Goal: Ask a question: Seek information or help from site administrators or community

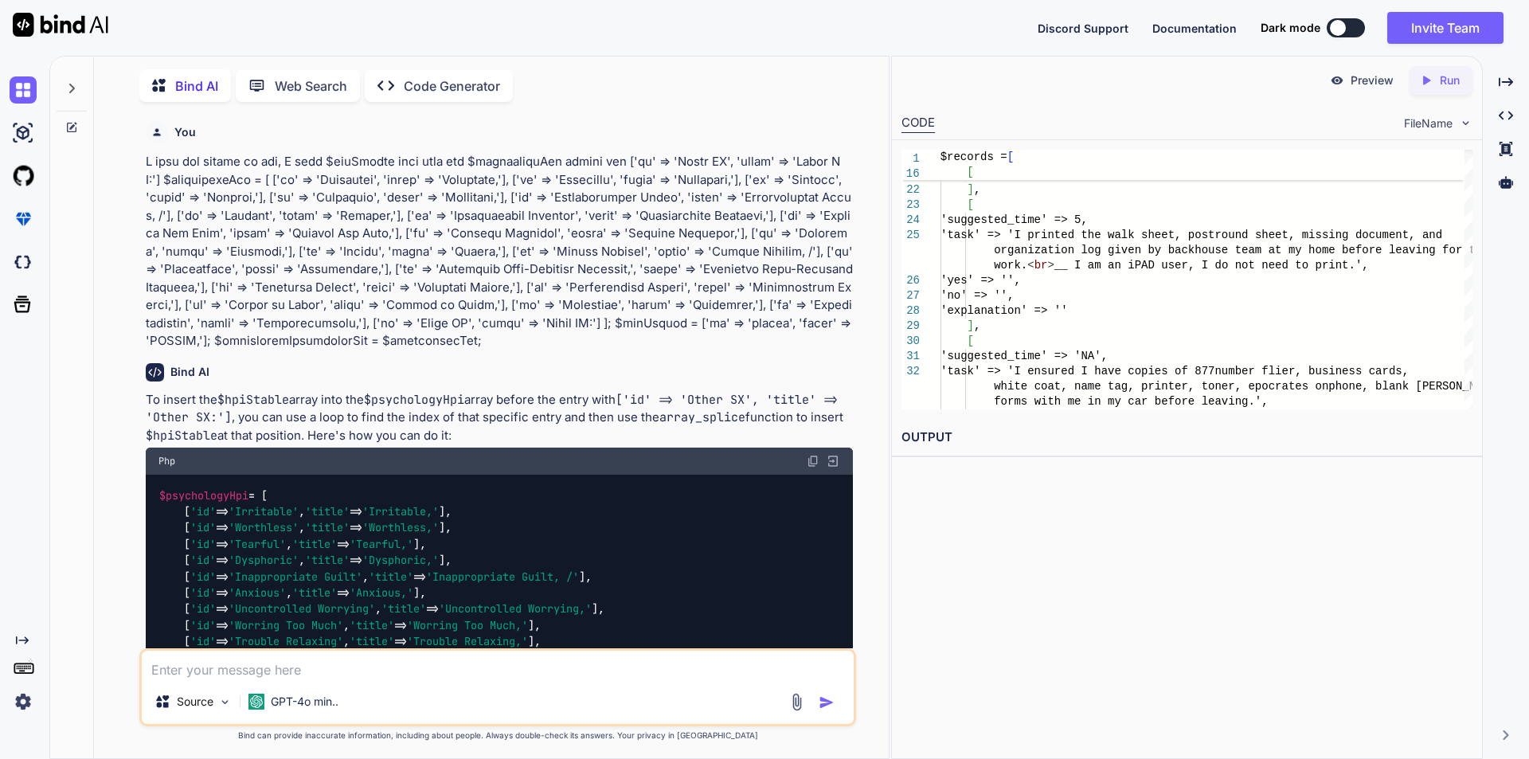
scroll to position [9516, 0]
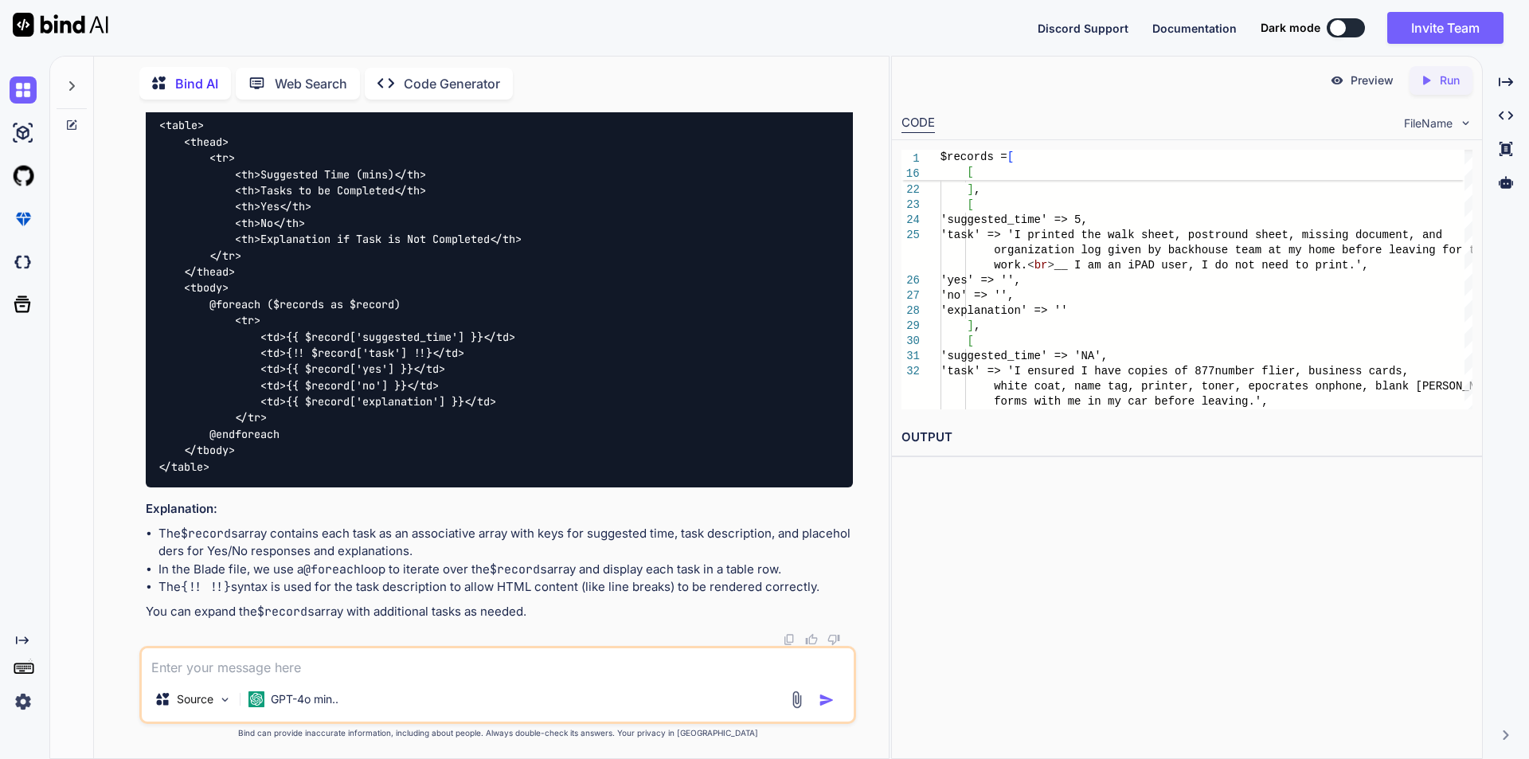
click at [299, 668] on textarea at bounding box center [498, 662] width 712 height 29
paste textarea "Expected type 'iio\libmergepdf\Driver\DriverInterface|null'. Found 'iio\libmerg…"
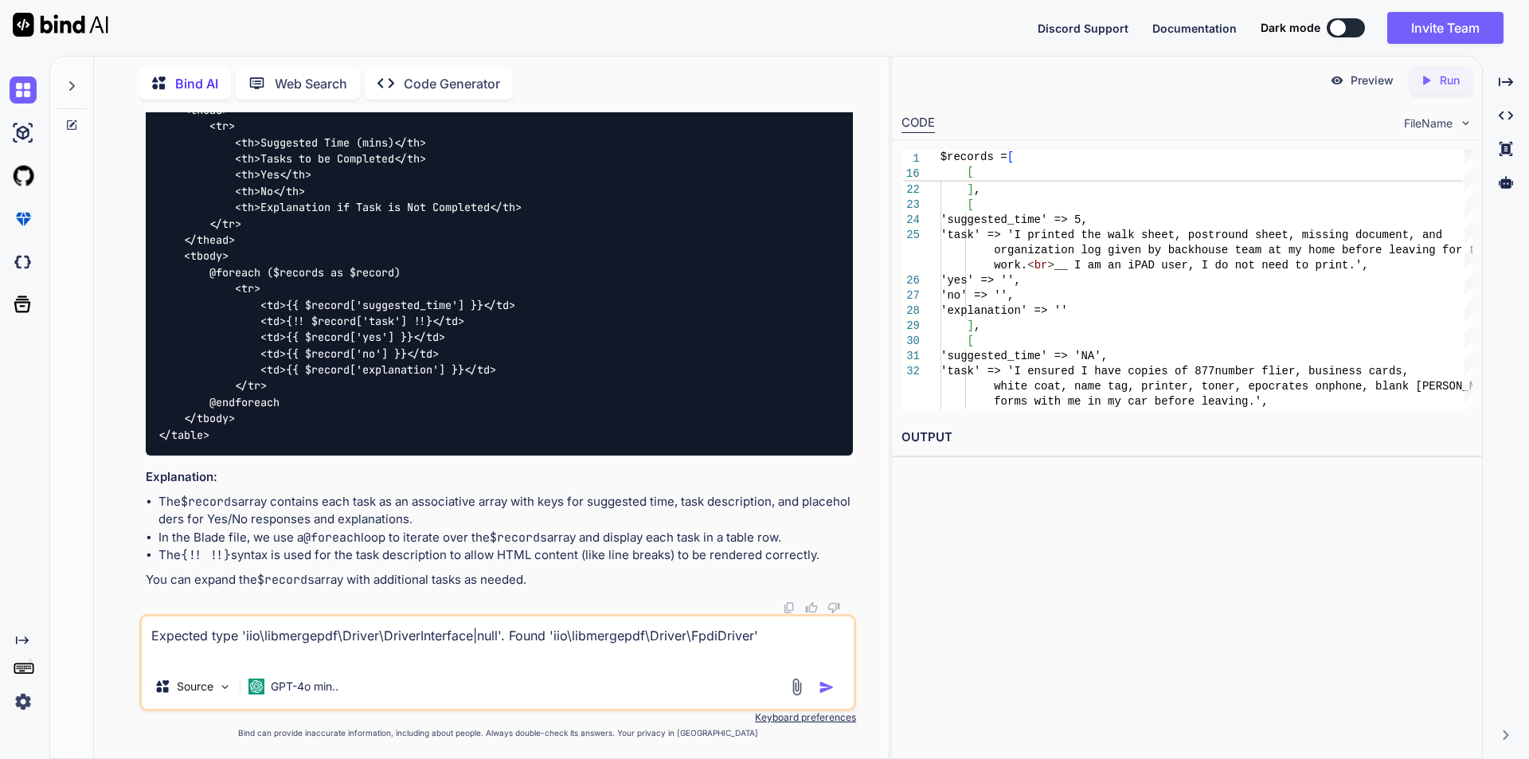
paste textarea "Undefined type 'iio\libmergepdf\Driver\FpdiDriver'"
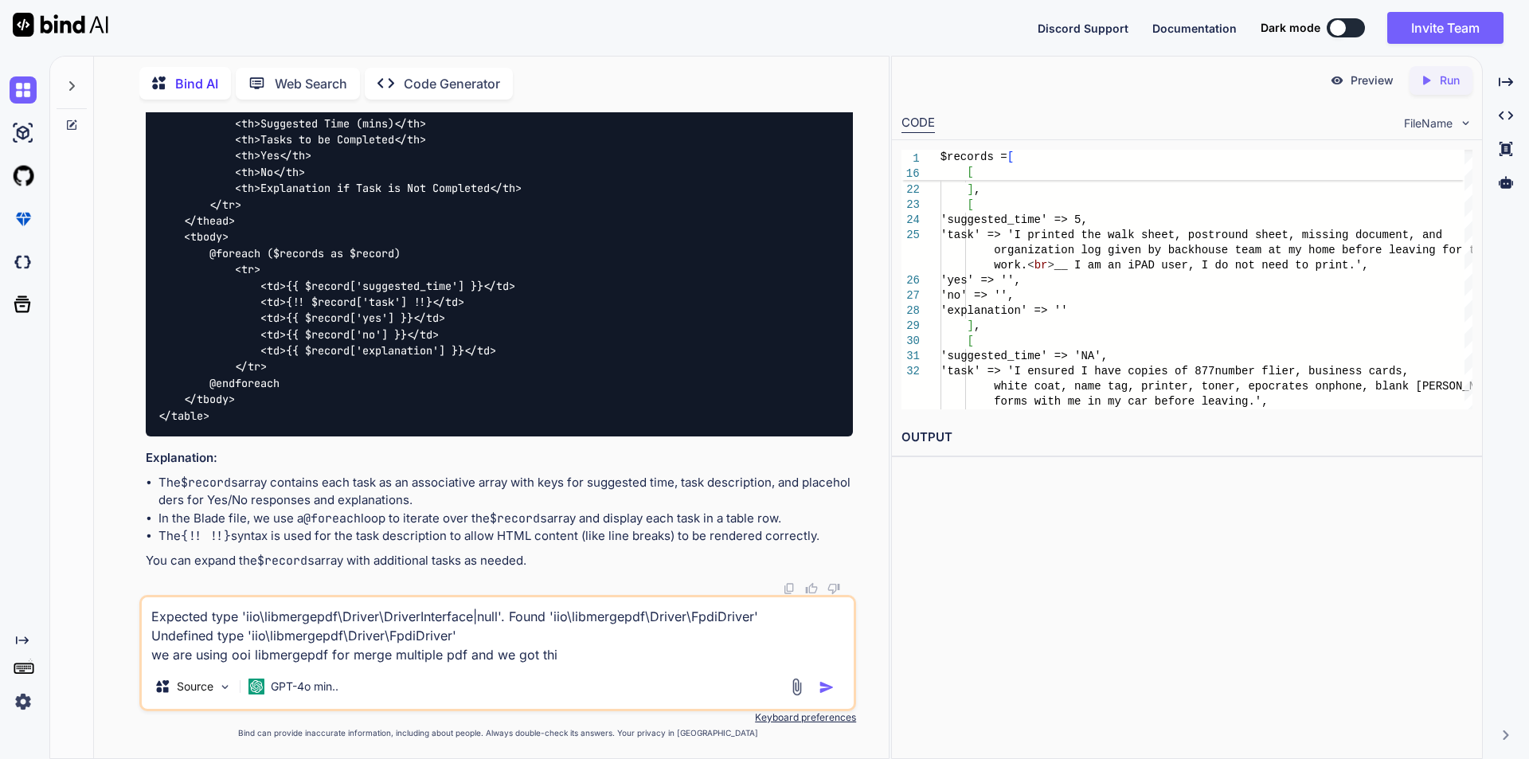
type textarea "Expected type 'iio\libmergepdf\Driver\DriverInterface|null'. Found 'iio\libmerg…"
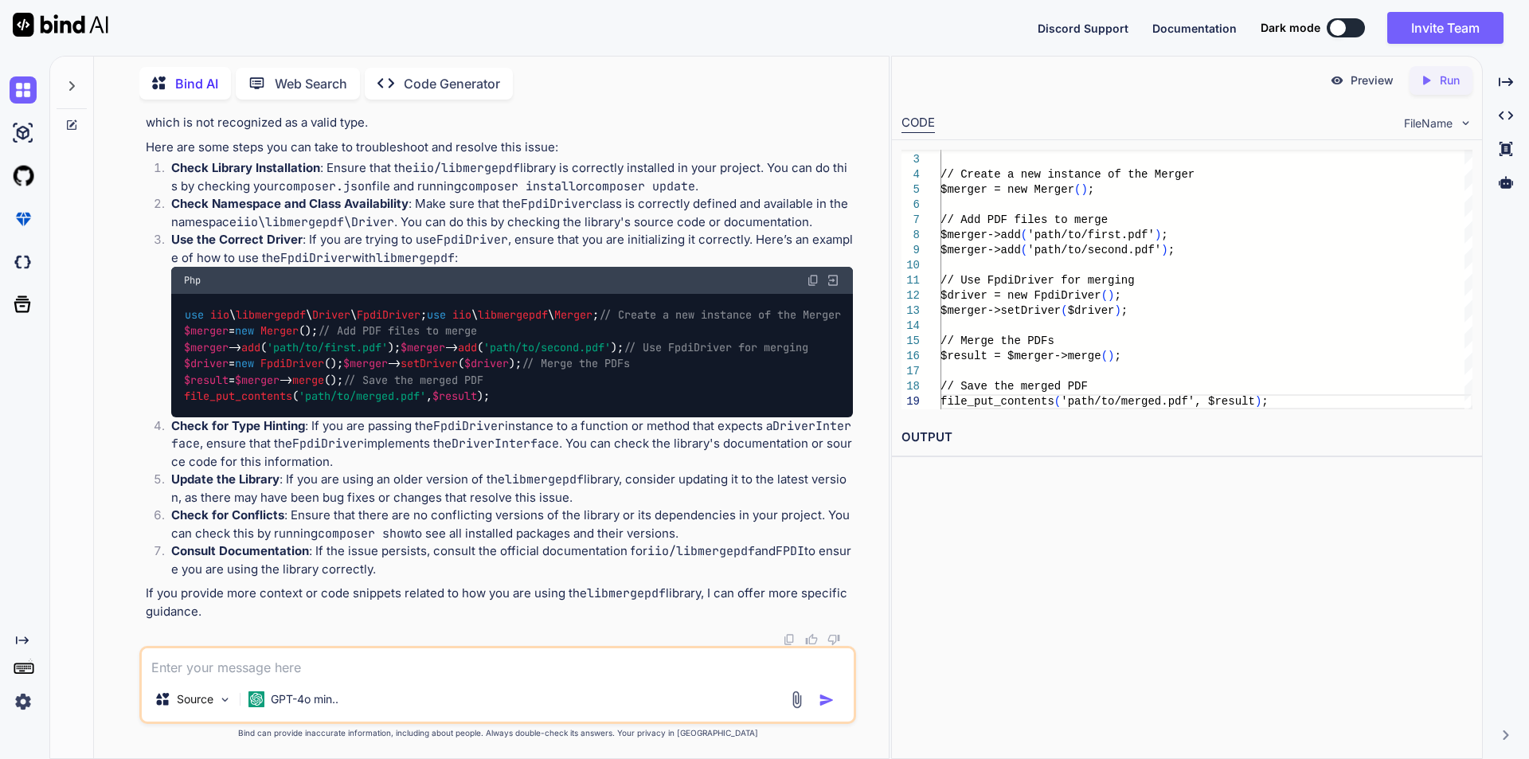
scroll to position [11371, 0]
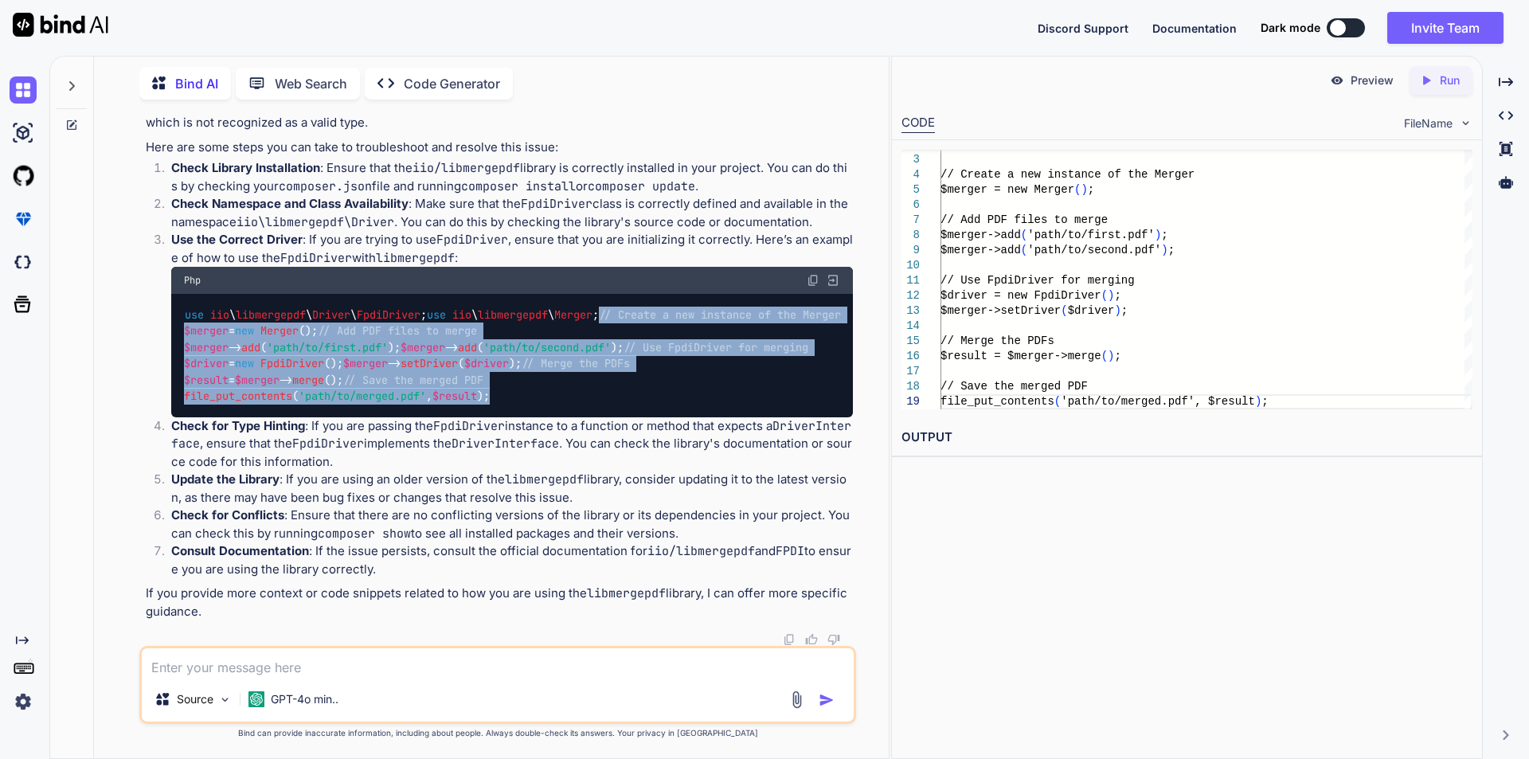
drag, startPoint x: 186, startPoint y: 236, endPoint x: 530, endPoint y: 475, distance: 418.2
click at [530, 417] on div "use iio \ libmergepdf \ Driver \ FpdiDriver ; use iio \ libmergepdf \ Merger ; …" at bounding box center [512, 355] width 682 height 123
copy code "// Create a new instance of the Merger $merger = new Merger (); // Add PDF file…"
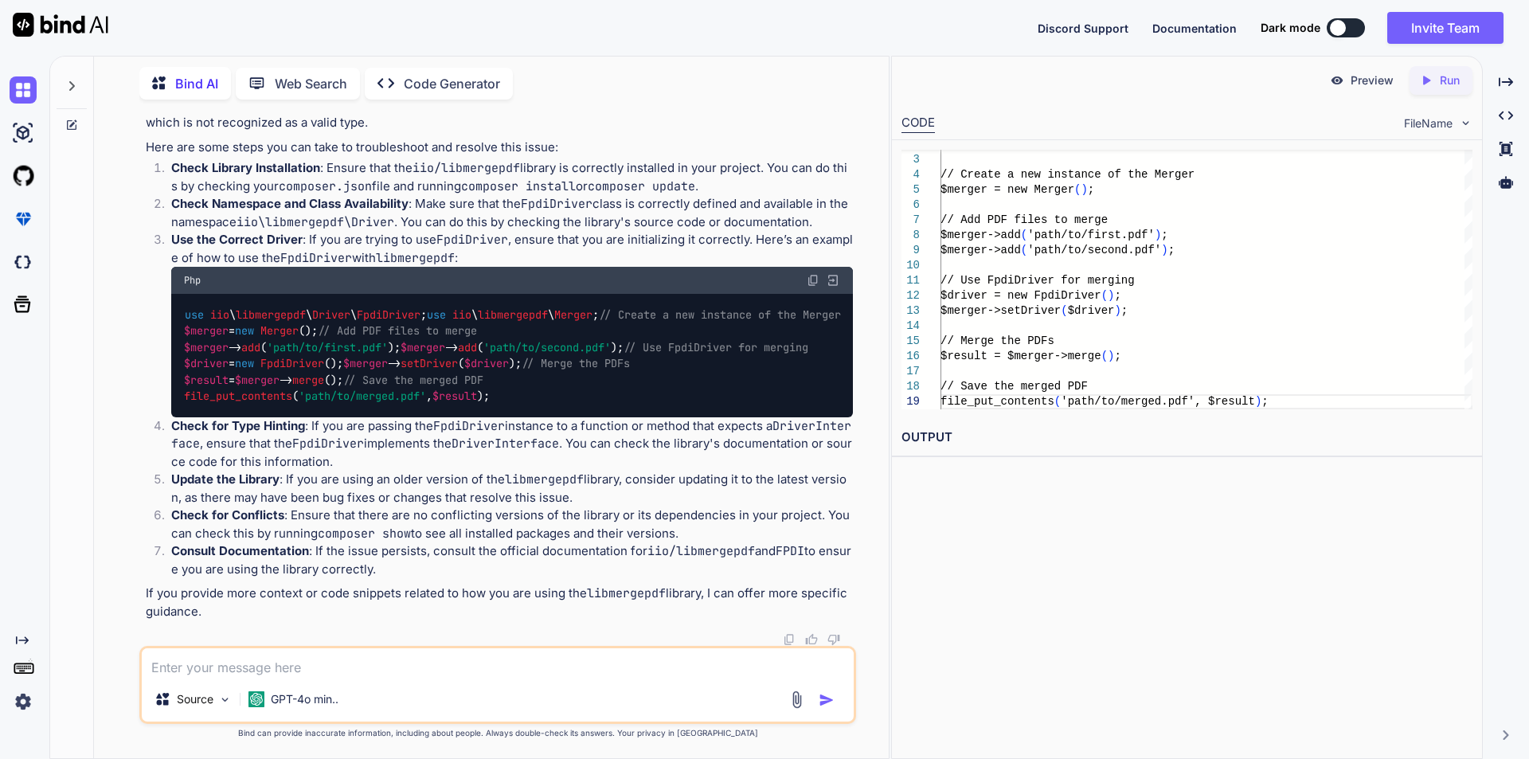
click at [292, 648] on textarea at bounding box center [498, 662] width 712 height 29
paste textarea "Undefined type 'iio\libmergepdf\Driver\FpdiDriver'"
type textarea "still i got this Undefined type 'iio\libmergepdf\Driver\FpdiDriver'"
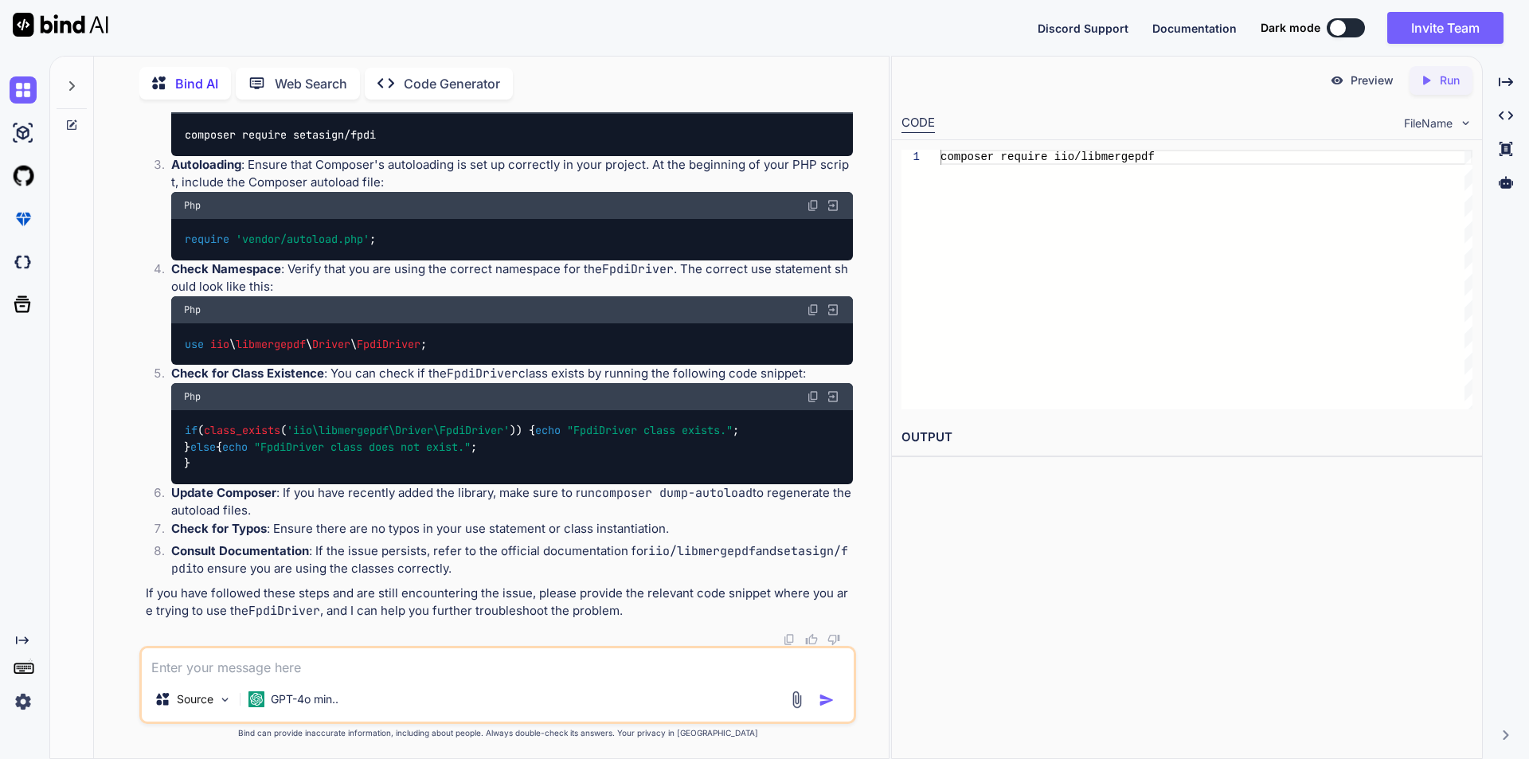
scroll to position [12177, 0]
drag, startPoint x: 185, startPoint y: 245, endPoint x: 395, endPoint y: 245, distance: 210.2
click at [395, 155] on div "composer require setasign/fpdi" at bounding box center [512, 134] width 682 height 41
copy code "composer require setasign/fpdi"
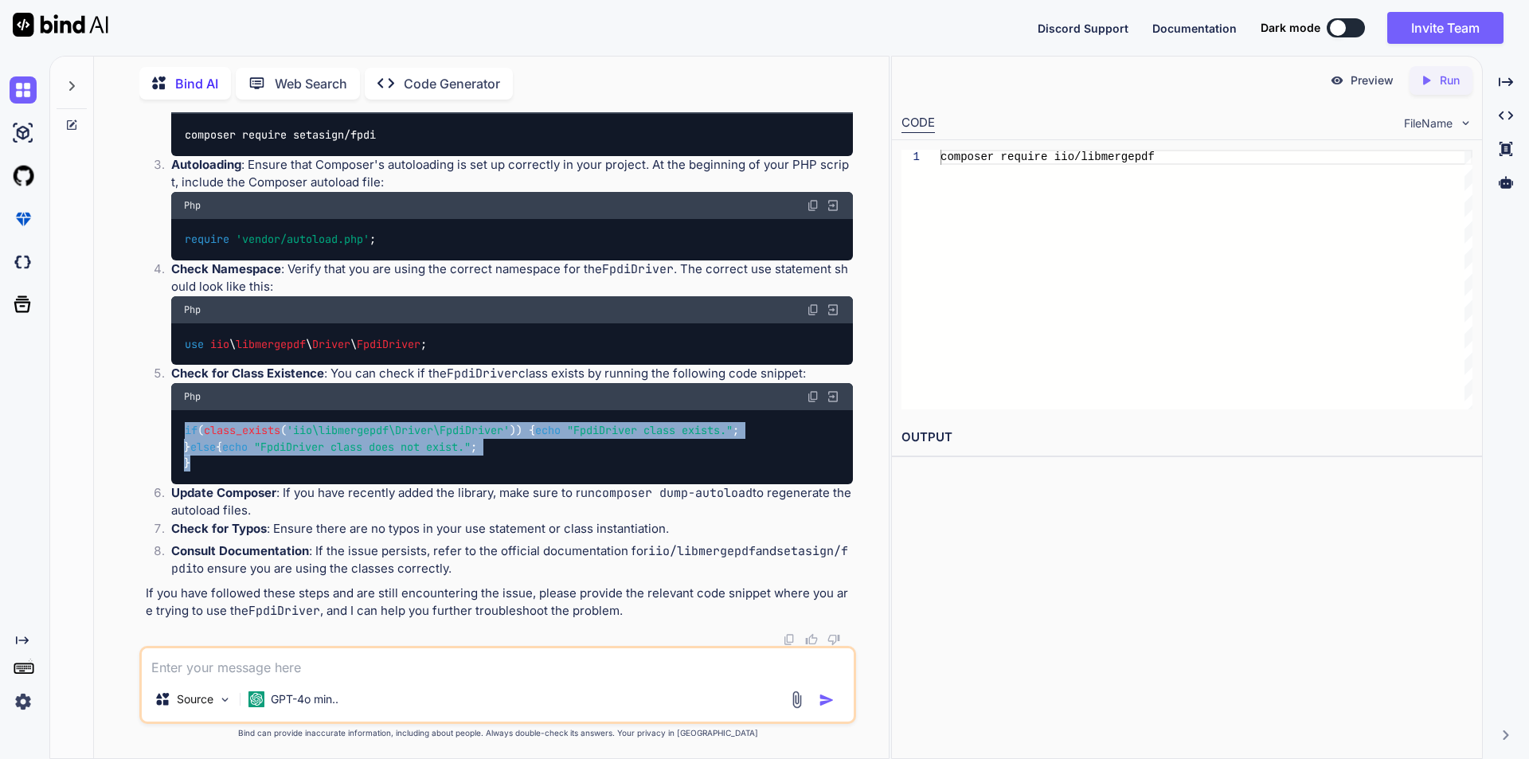
drag, startPoint x: 186, startPoint y: 460, endPoint x: 199, endPoint y: 534, distance: 75.2
click at [199, 484] on div "if ( class_exists ( 'iio\libmergepdf\Driver\FpdiDriver' )) { echo "FpdiDriver c…" at bounding box center [512, 447] width 682 height 74
copy code "if ( class_exists ( 'iio\libmergepdf\Driver\FpdiDriver' )) { echo "FpdiDriver c…"
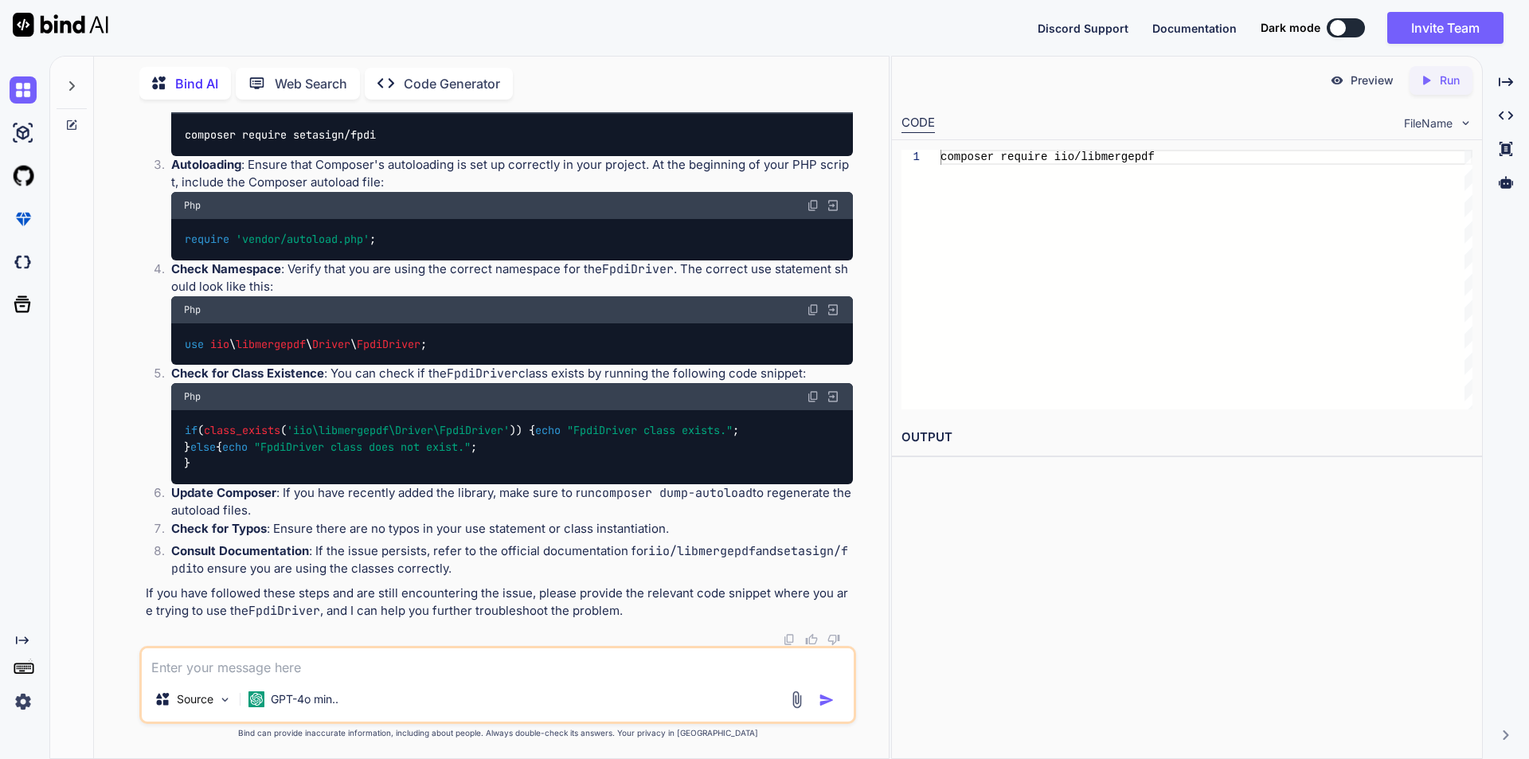
click at [252, 676] on textarea at bounding box center [498, 662] width 712 height 29
paste textarea ""iio/libmergepdf": "^4.0","
paste textarea ""setasign/fpdi": "^2.6","
type textarea ""iio/libmergepdf": "^4.0", "setasign/fpdi": "^2.6", still we have same error"
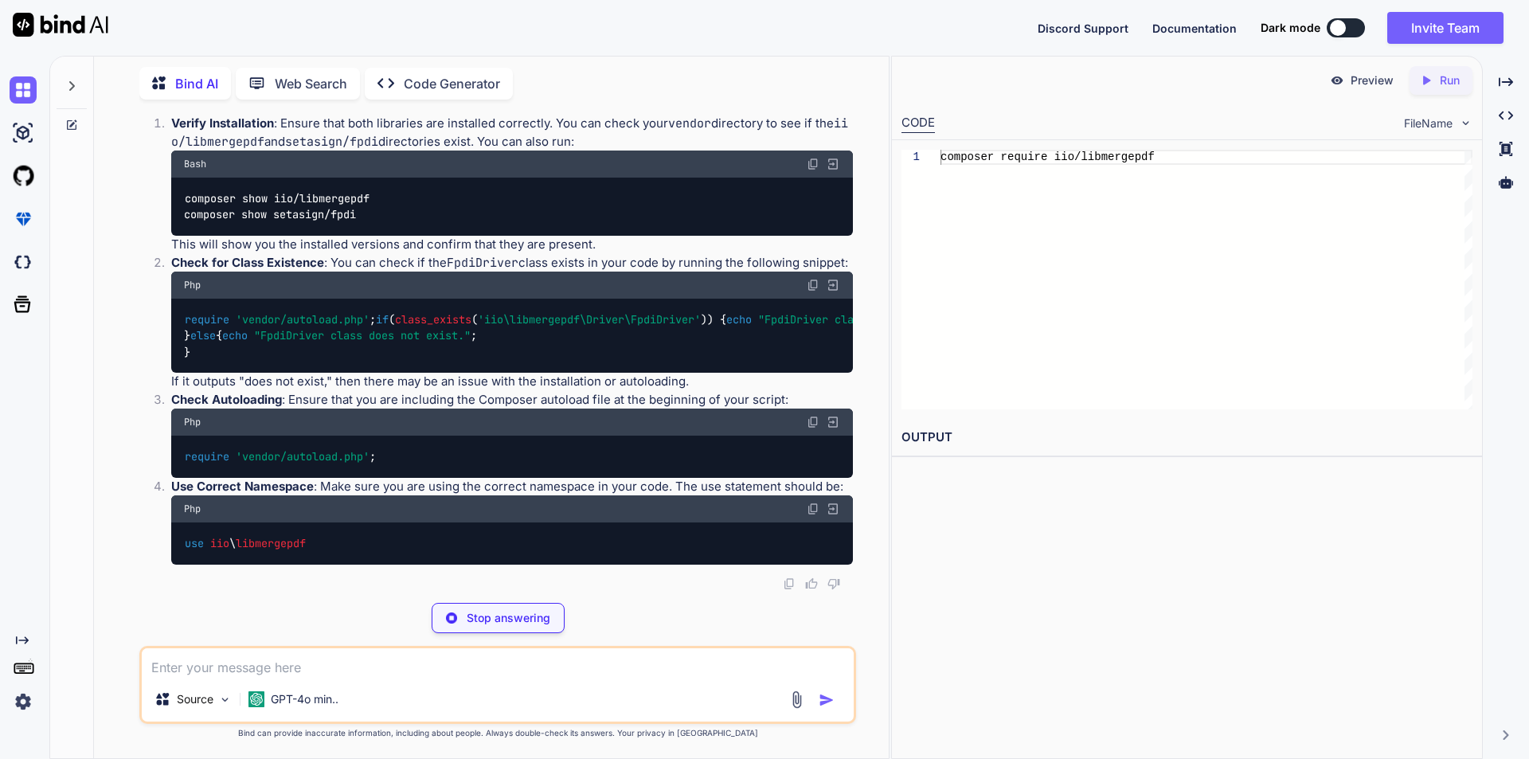
scroll to position [12805, 0]
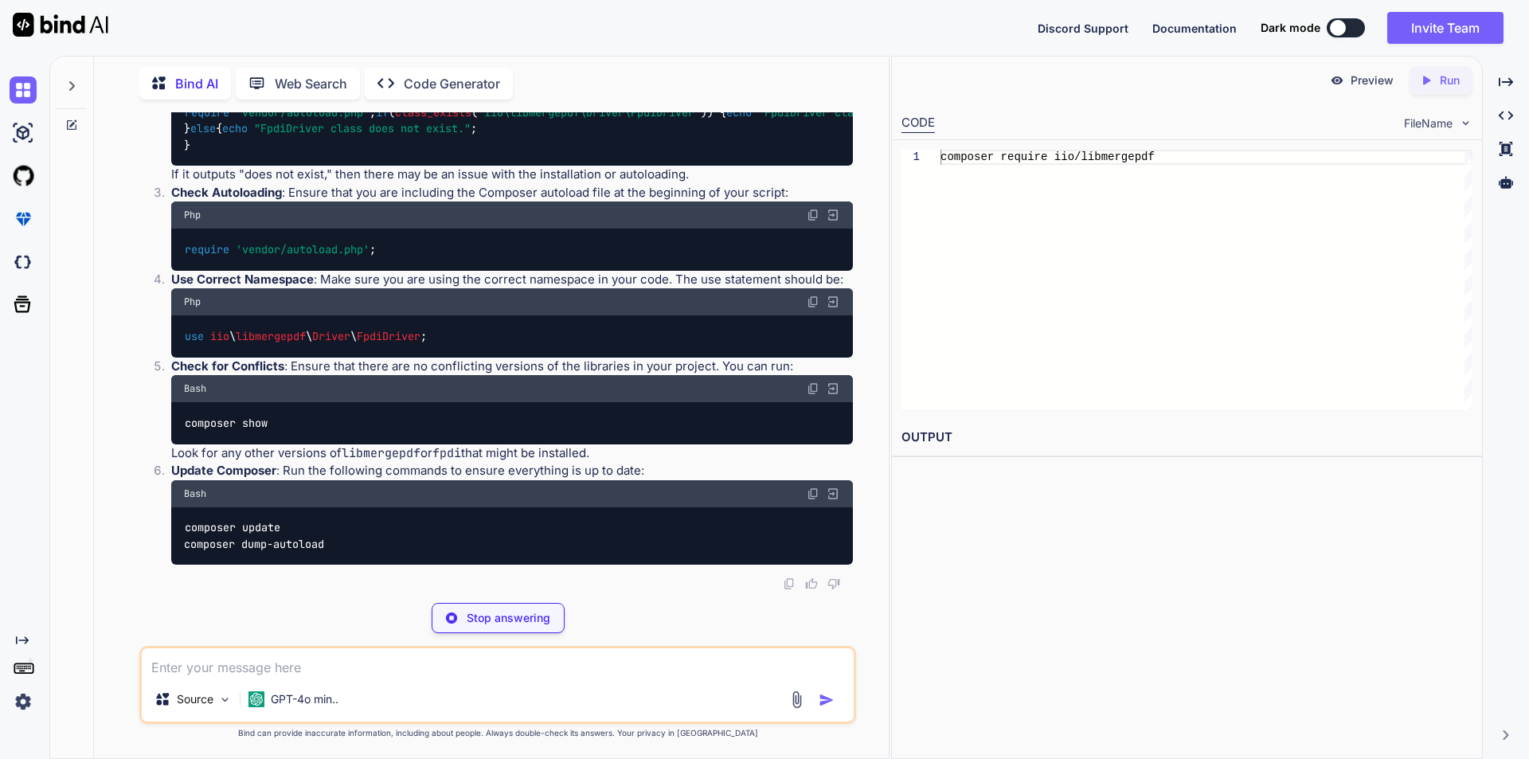
drag, startPoint x: 185, startPoint y: 393, endPoint x: 376, endPoint y: 409, distance: 191.7
click at [376, 29] on div "composer show iio/libmergepdf composer show setasign/fpdi" at bounding box center [512, 0] width 682 height 58
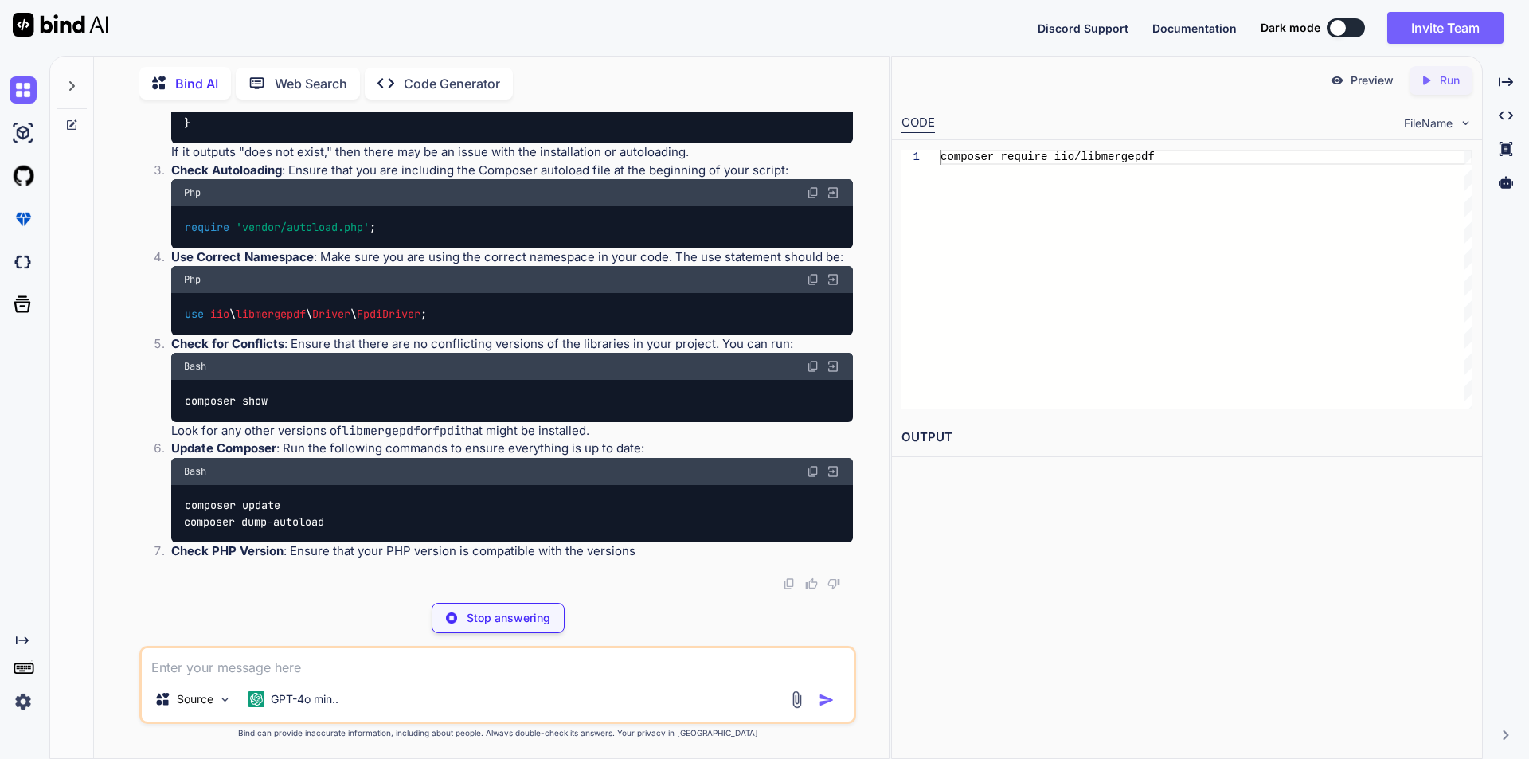
copy code "composer show setasign/fpdi"
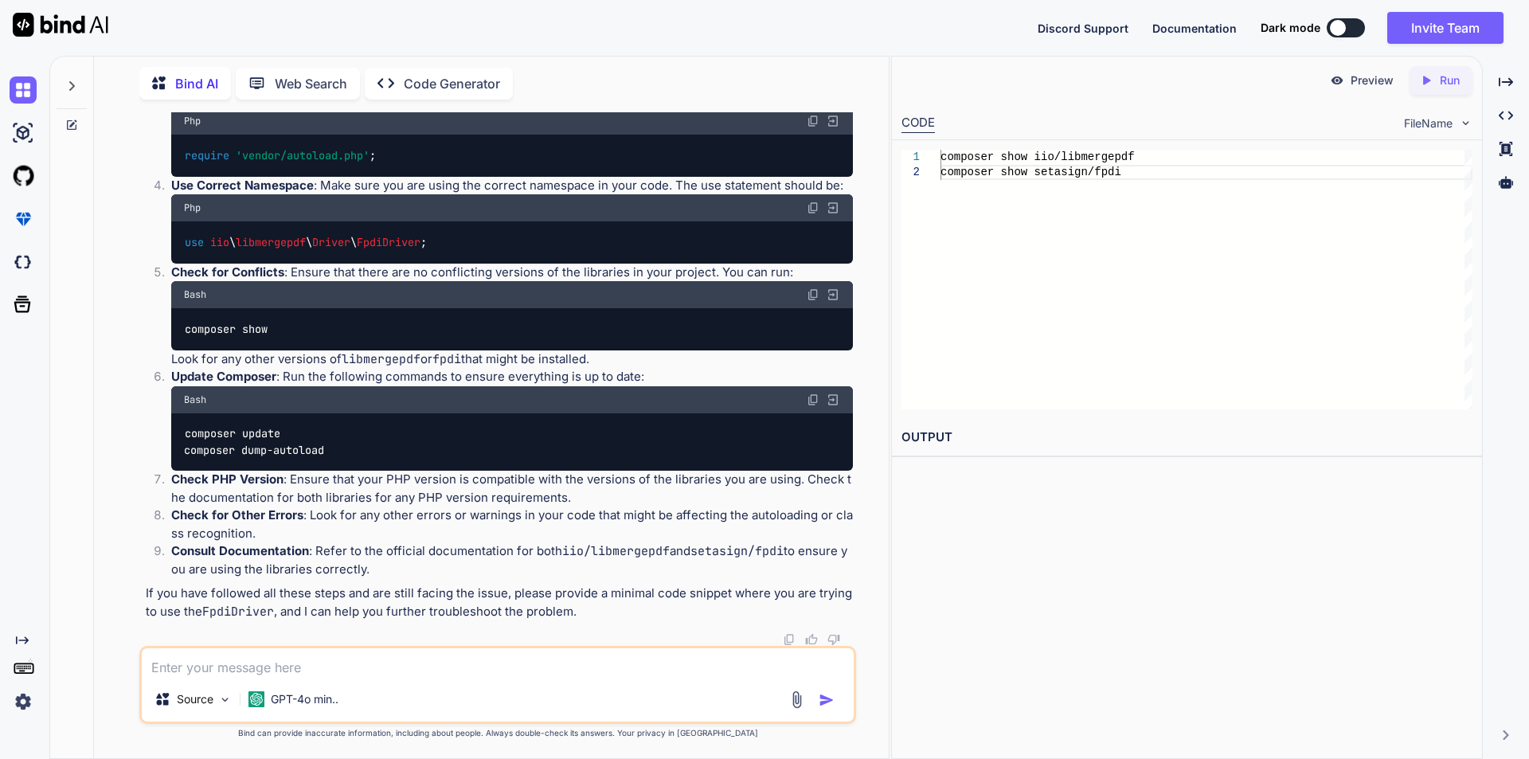
click at [361, 671] on textarea at bounding box center [498, 662] width 712 height 29
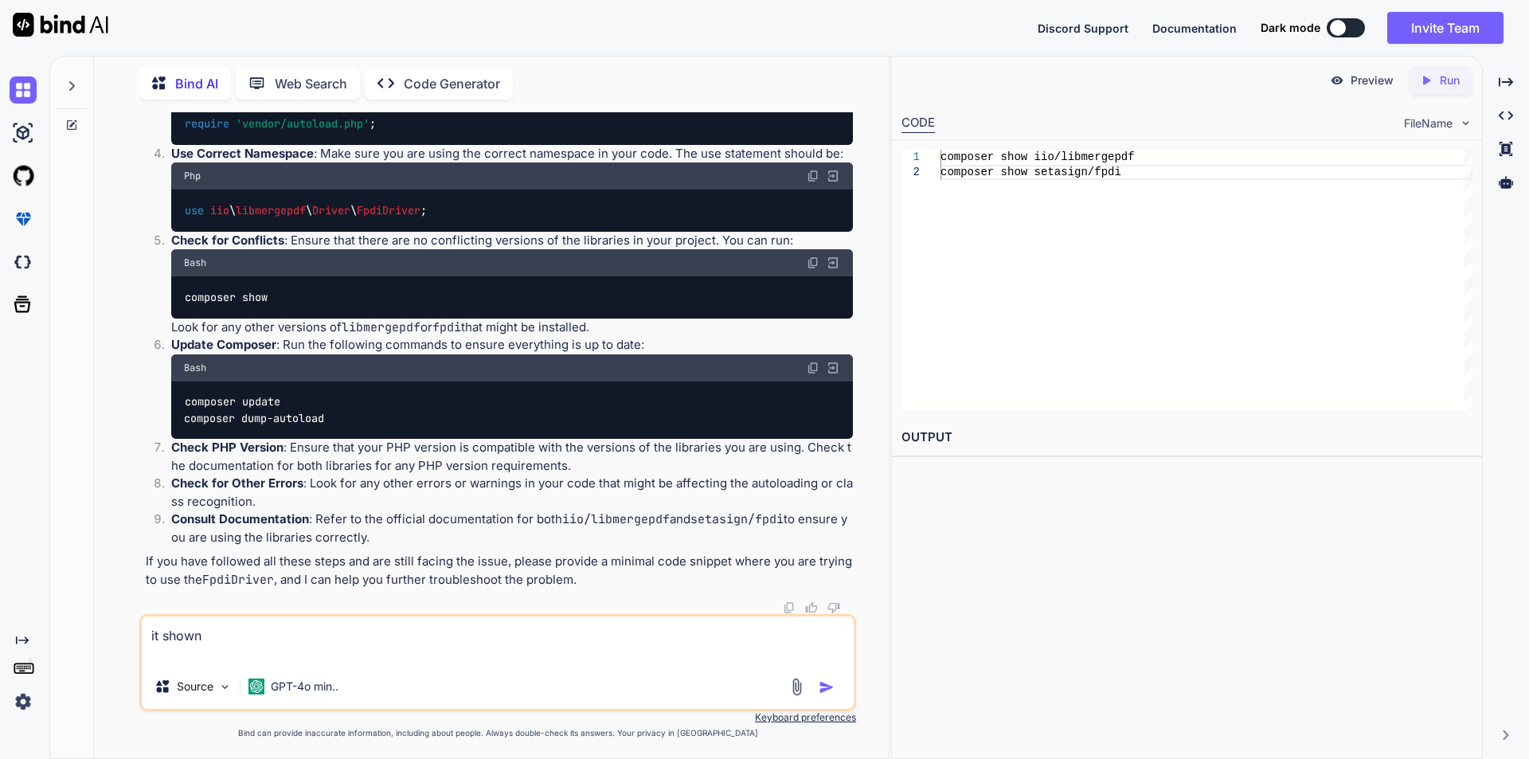
paste textarea "suggests setasign/fpdf FPDI will extend this class but as it is also possible t…"
type textarea "it shown suggests setasign/fpdf FPDI will extend this class but as it is also p…"
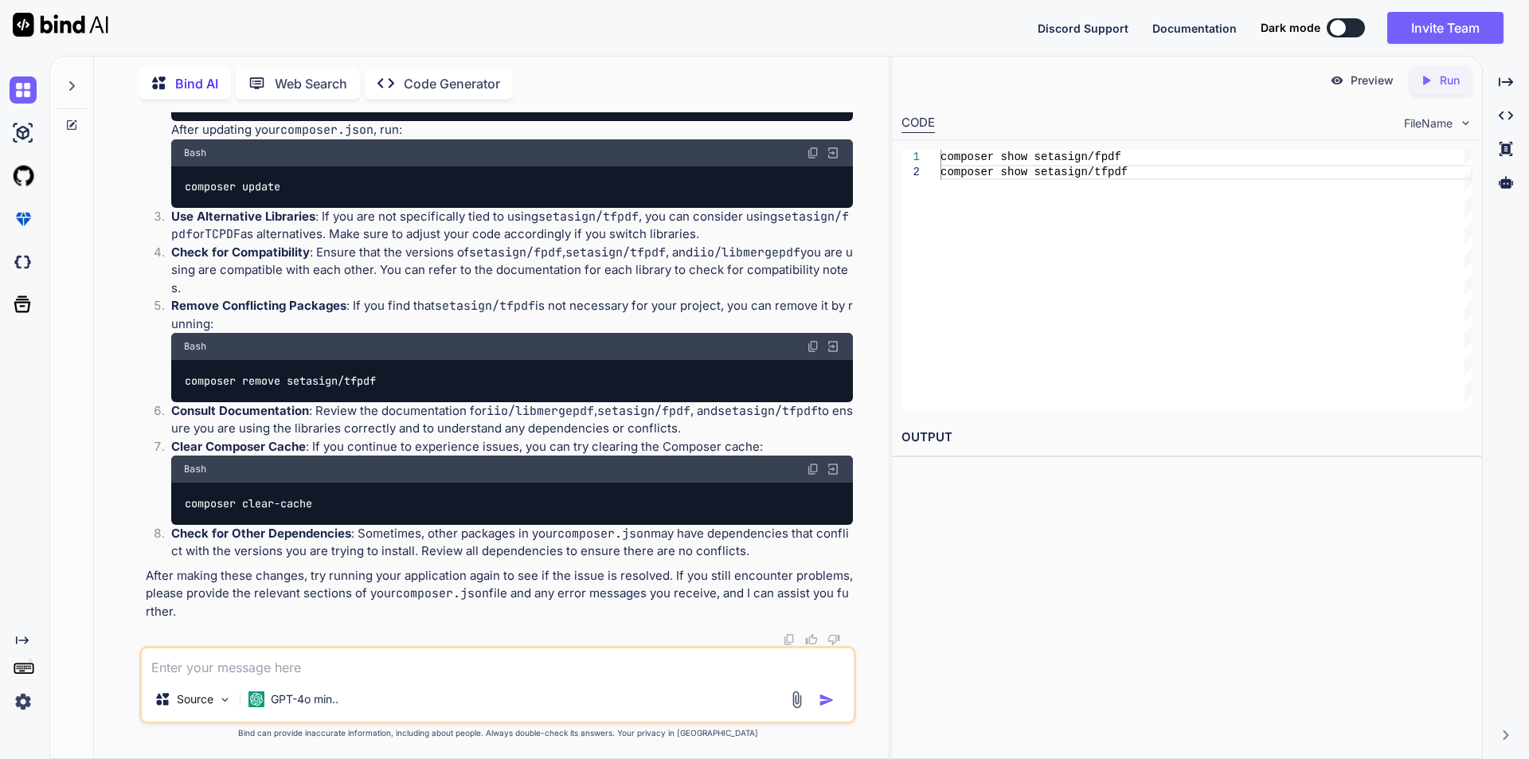
scroll to position [14015, 0]
drag, startPoint x: 184, startPoint y: 281, endPoint x: 366, endPoint y: 275, distance: 181.7
copy code "composer show setasign/tfpdf"
click at [270, 667] on textarea at bounding box center [498, 662] width 712 height 29
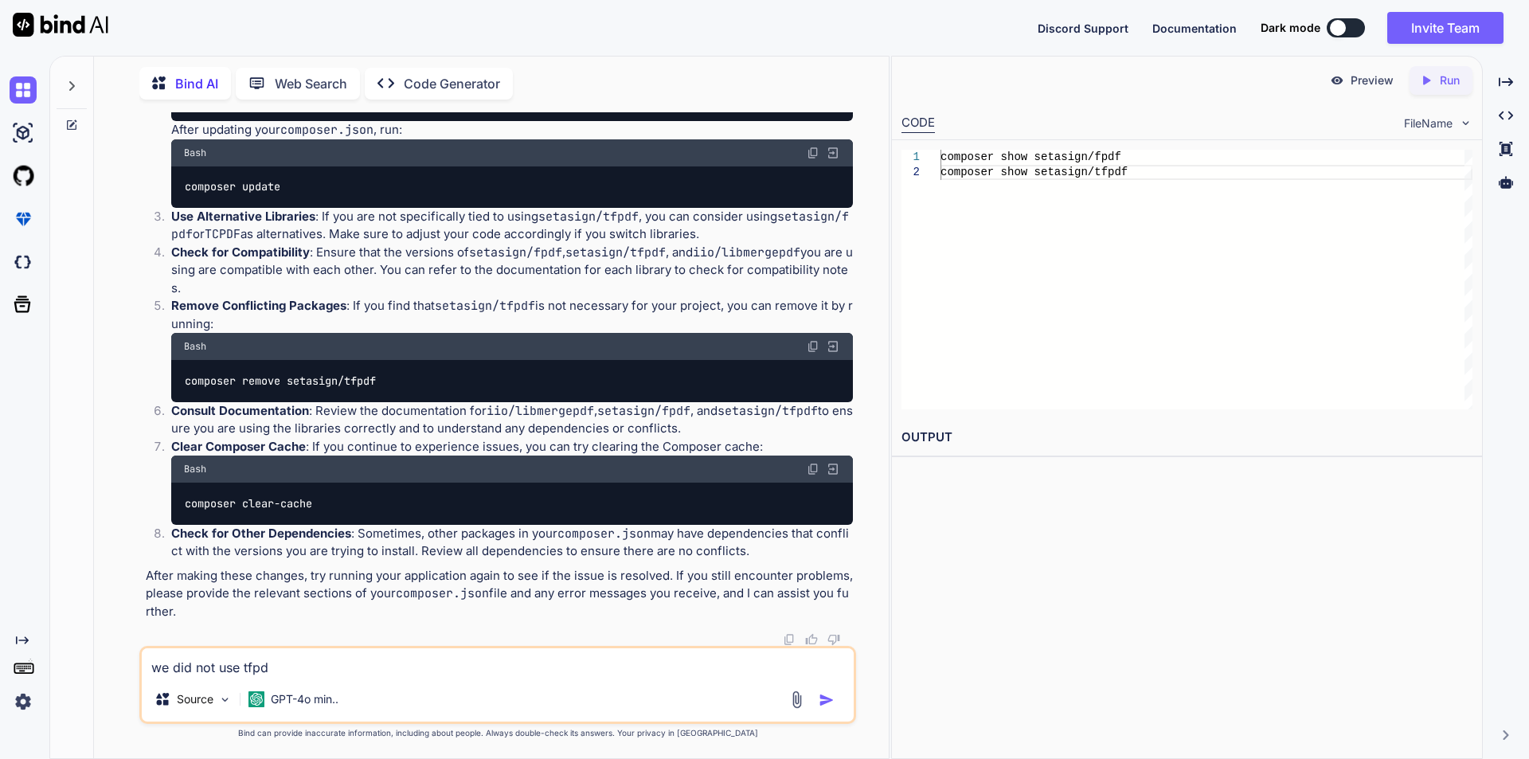
type textarea "we did not use tfpdf"
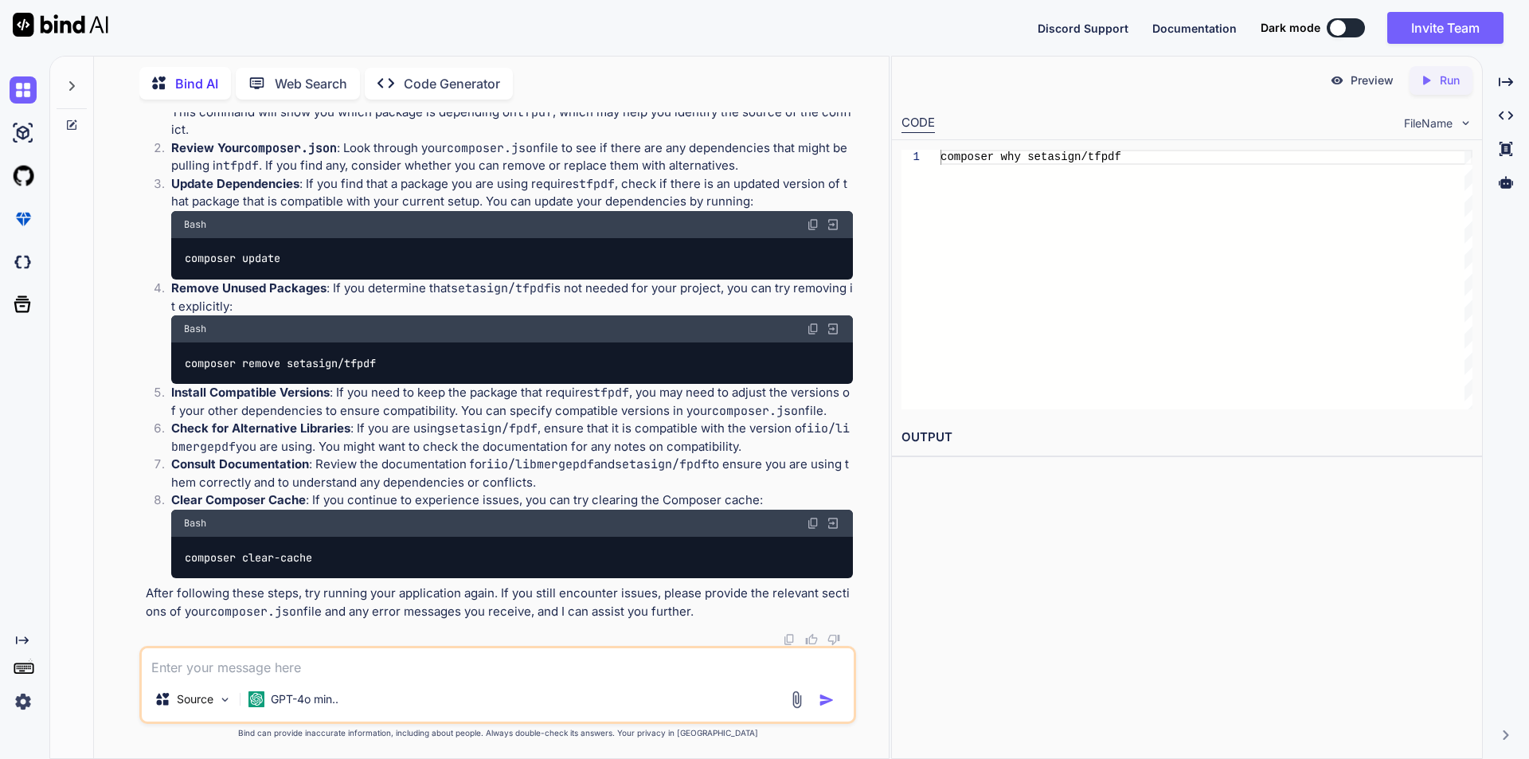
scroll to position [14849, 0]
drag, startPoint x: 187, startPoint y: 362, endPoint x: 364, endPoint y: 363, distance: 176.8
click at [364, 103] on div "composer why setasign/tfpdf" at bounding box center [512, 81] width 682 height 41
copy code "composer why setasign/tfpdf"
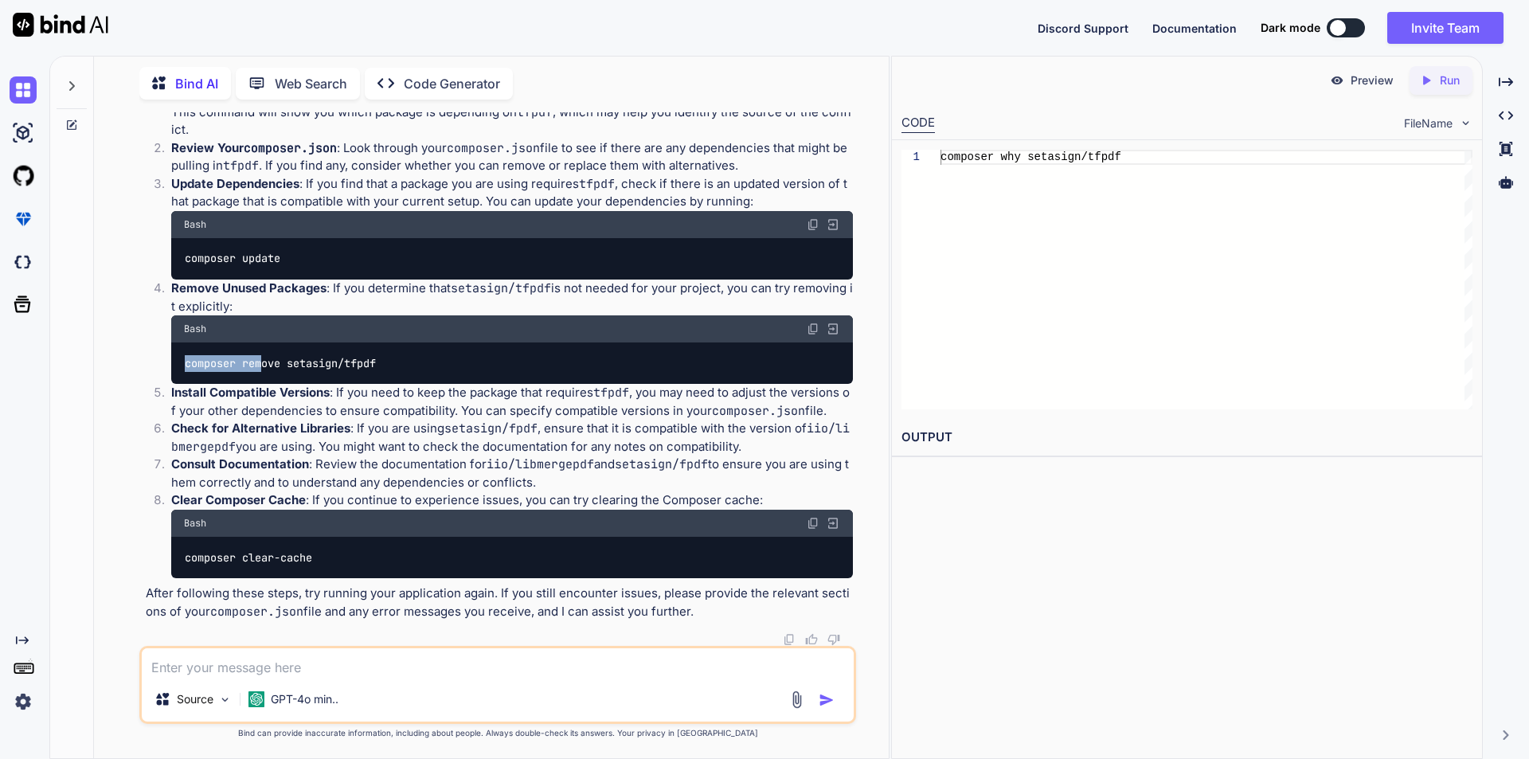
drag, startPoint x: 185, startPoint y: 483, endPoint x: 260, endPoint y: 482, distance: 75.7
click at [260, 372] on code "composer remove setasign/tfpdf" at bounding box center [281, 363] width 194 height 17
click at [286, 675] on textarea at bounding box center [498, 662] width 712 height 29
drag, startPoint x: 377, startPoint y: 666, endPoint x: 438, endPoint y: 669, distance: 60.6
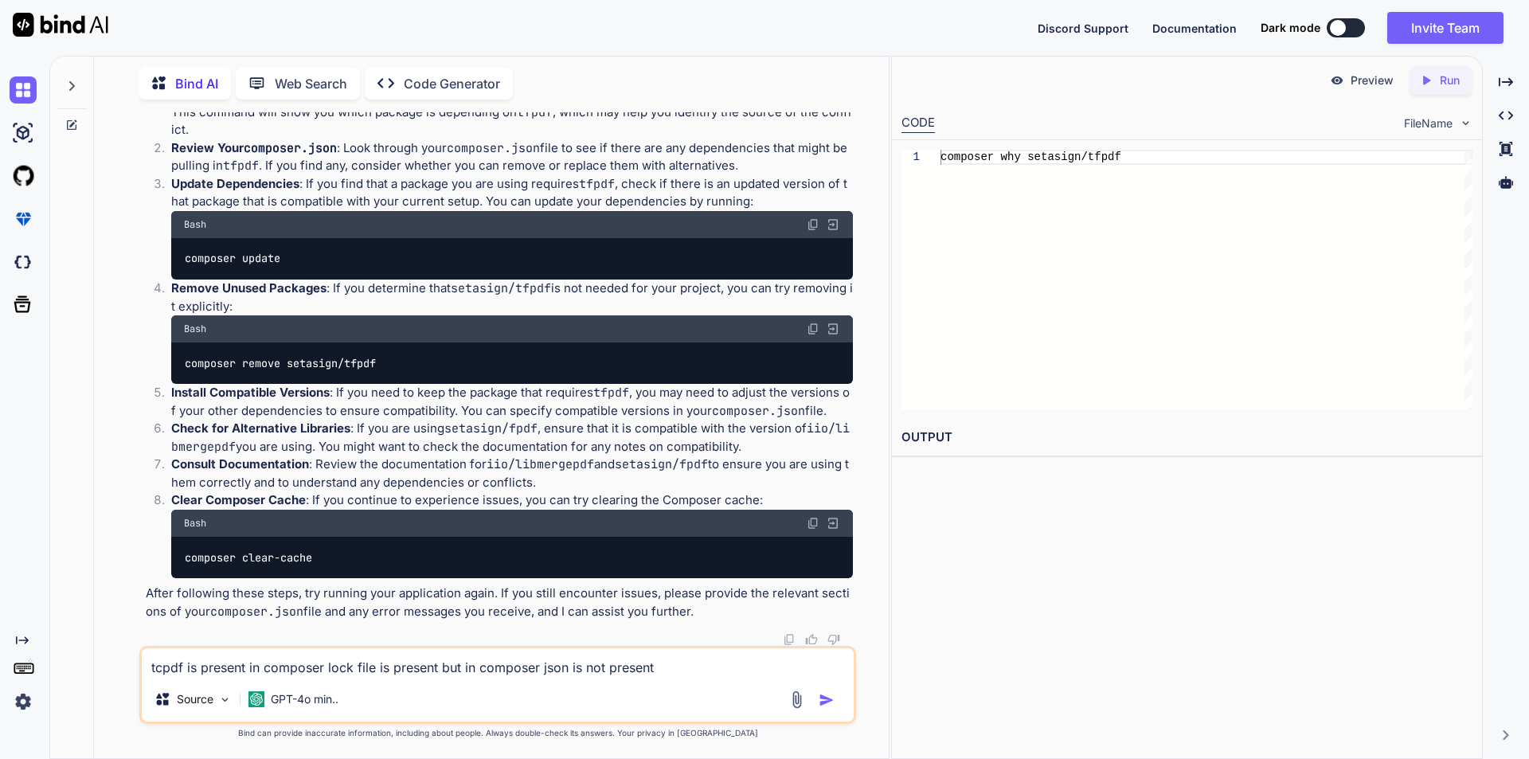
click at [438, 669] on textarea "tcpdf is present in composer lock file is present but in composer json is not p…" at bounding box center [498, 662] width 712 height 29
click at [677, 658] on textarea "tcpdf is present in composer lock file but in composer json is not present" at bounding box center [498, 662] width 712 height 29
type textarea "tcpdf is present in composer lock file but in composer json is not present so c…"
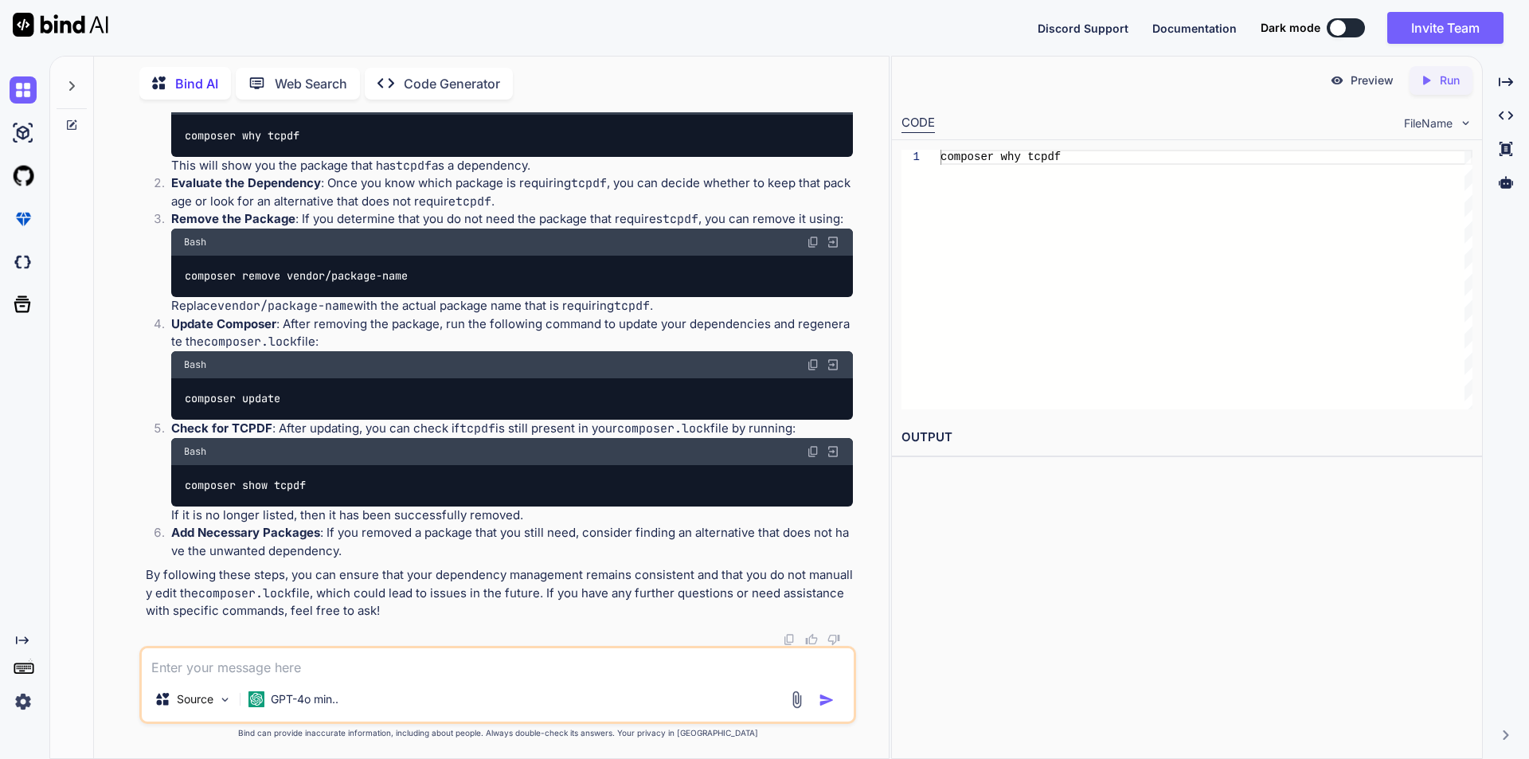
scroll to position [15881, 0]
drag, startPoint x: 185, startPoint y: 483, endPoint x: 310, endPoint y: 483, distance: 125.0
click at [310, 483] on div "composer show tcpdf" at bounding box center [512, 485] width 682 height 41
copy code "composer show tcpdf"
